Goal: Task Accomplishment & Management: Complete application form

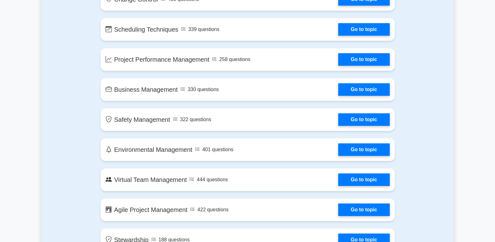
scroll to position [1043, 0]
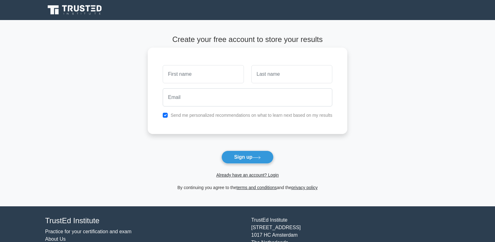
click at [193, 72] on input "text" at bounding box center [203, 74] width 81 height 18
type input "jashulaad"
click at [273, 75] on input "text" at bounding box center [292, 74] width 81 height 18
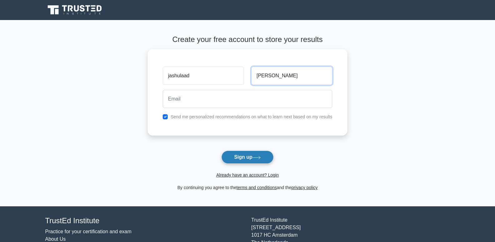
type input "[PERSON_NAME]"
click at [252, 156] on button "Sign up" at bounding box center [248, 156] width 52 height 13
